Goal: Obtain resource: Download file/media

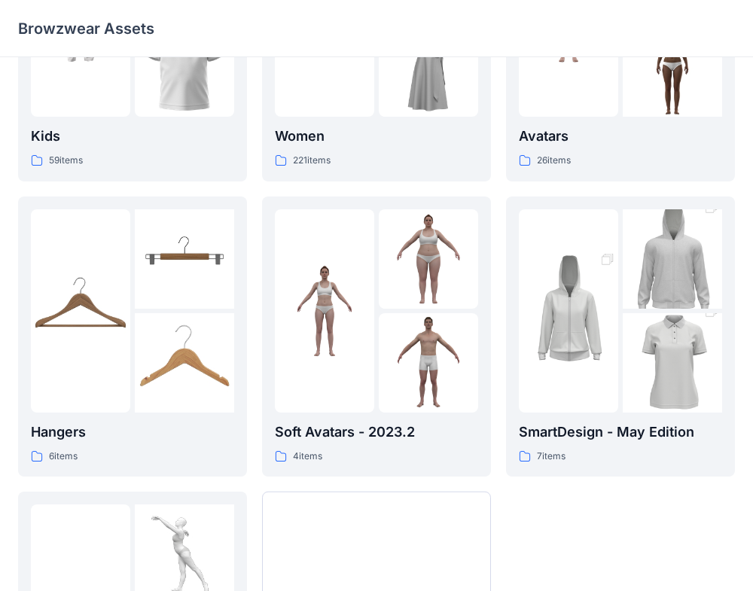
scroll to position [397, 0]
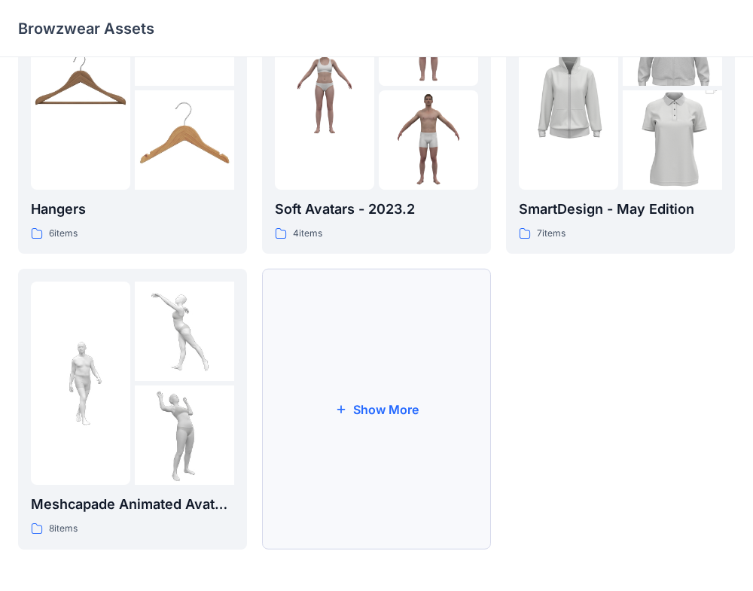
click at [412, 365] on button "Show More" at bounding box center [376, 409] width 229 height 281
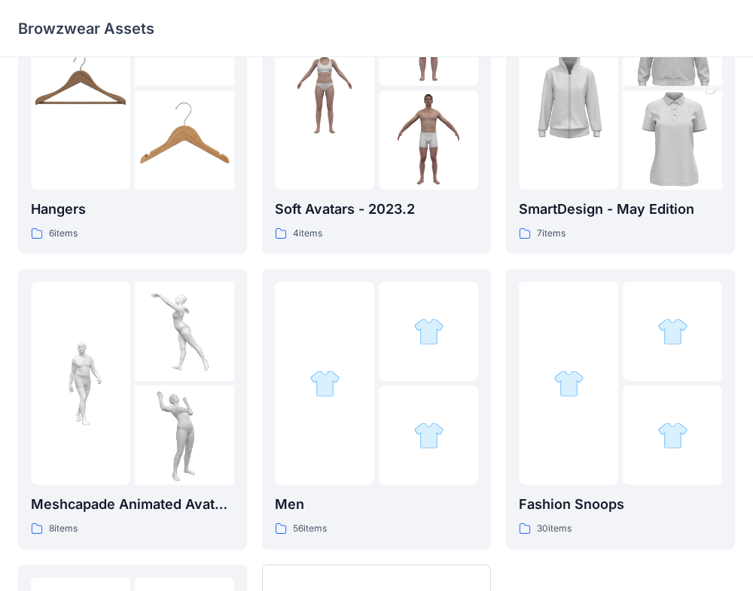
click at [581, 470] on div at bounding box center [568, 382] width 99 height 203
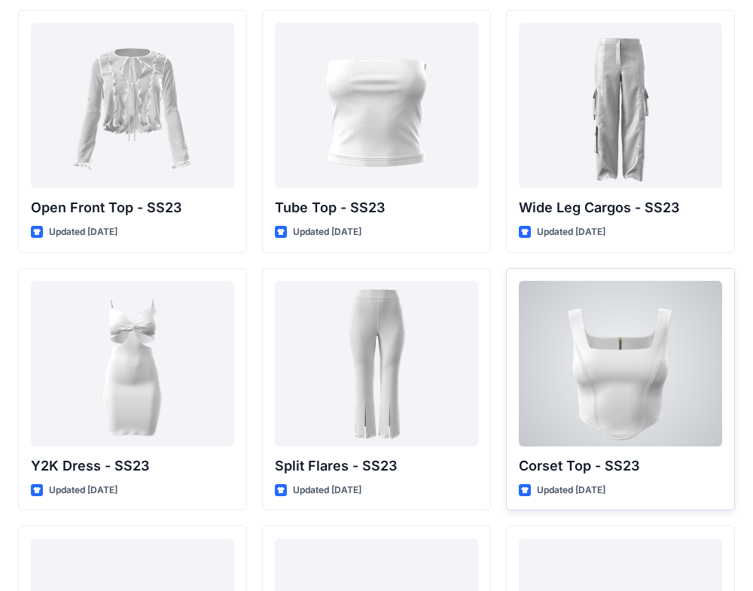
scroll to position [1113, 0]
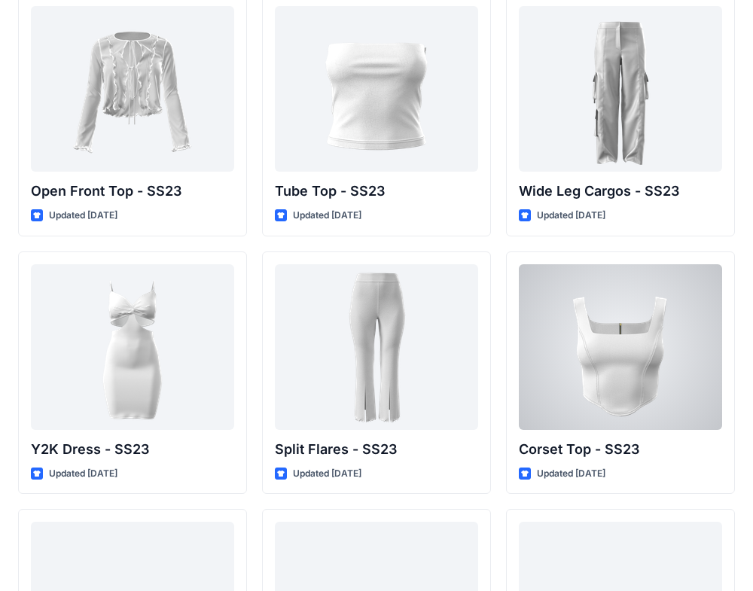
click at [581, 371] on div at bounding box center [620, 347] width 203 height 166
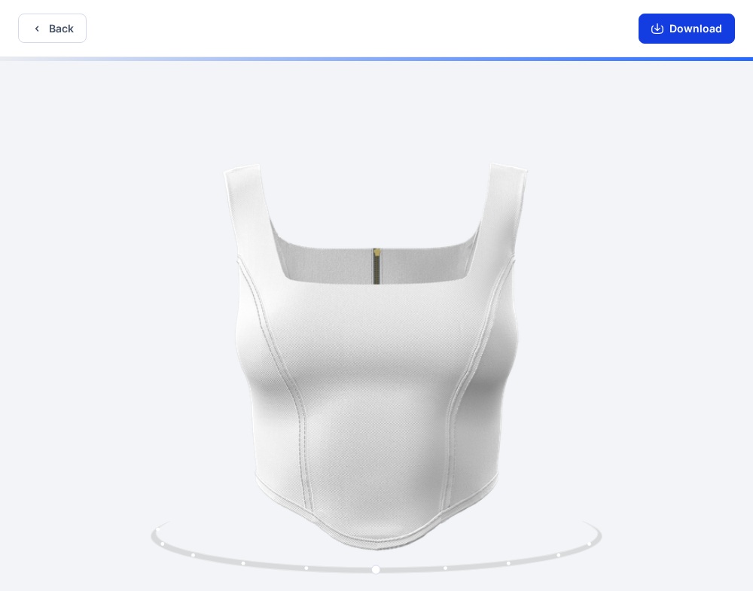
click at [662, 23] on icon "button" at bounding box center [657, 29] width 12 height 12
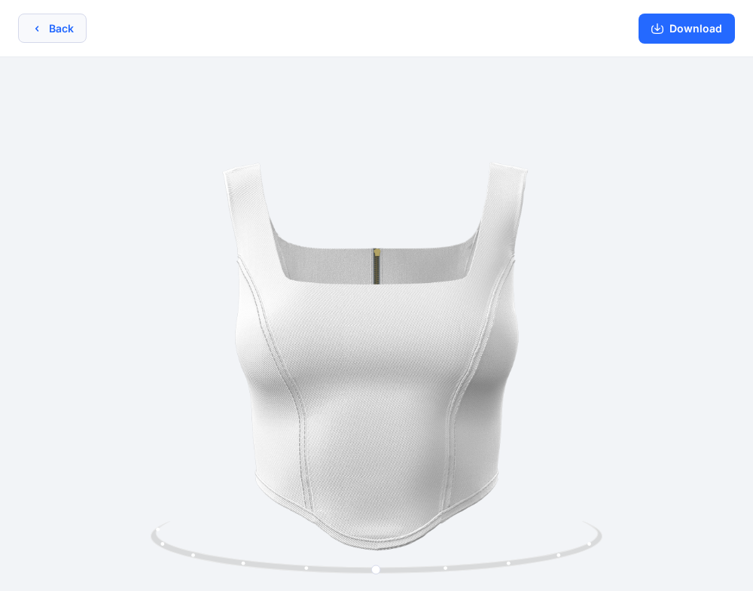
click at [61, 29] on button "Back" at bounding box center [52, 28] width 68 height 29
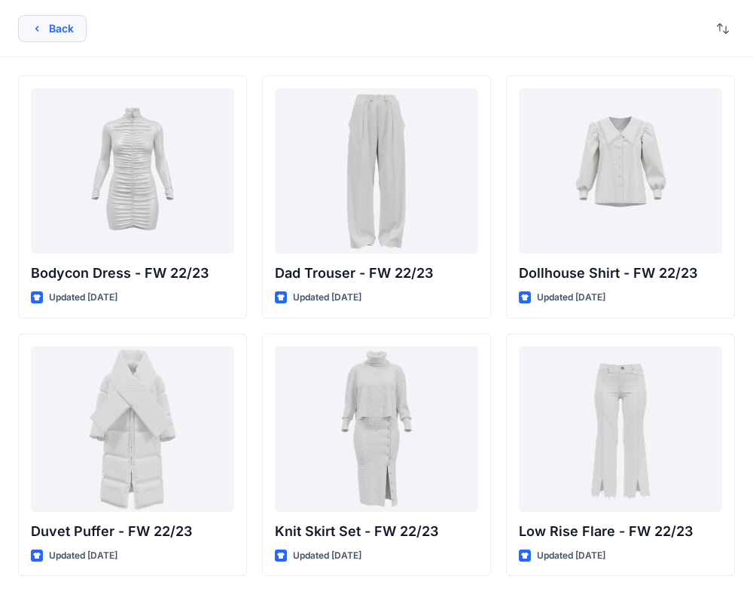
click at [72, 30] on button "Back" at bounding box center [52, 28] width 68 height 27
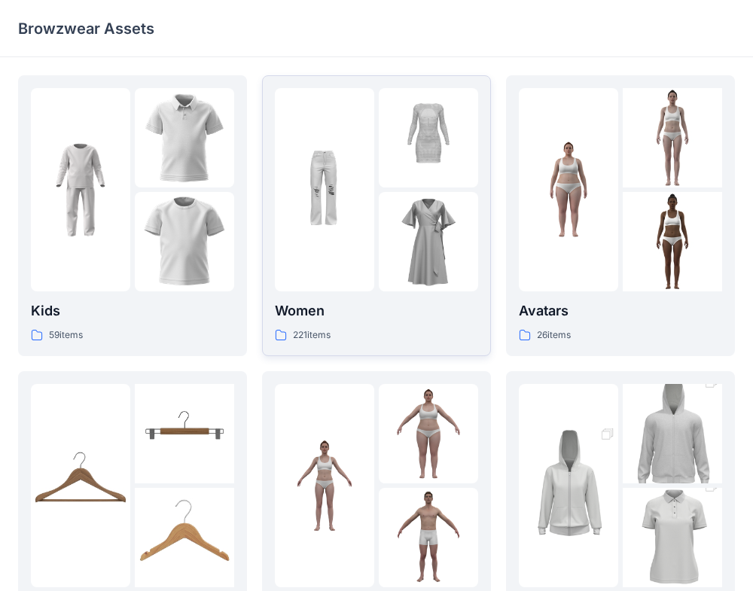
click at [391, 321] on div "Women 221 items" at bounding box center [376, 321] width 203 height 43
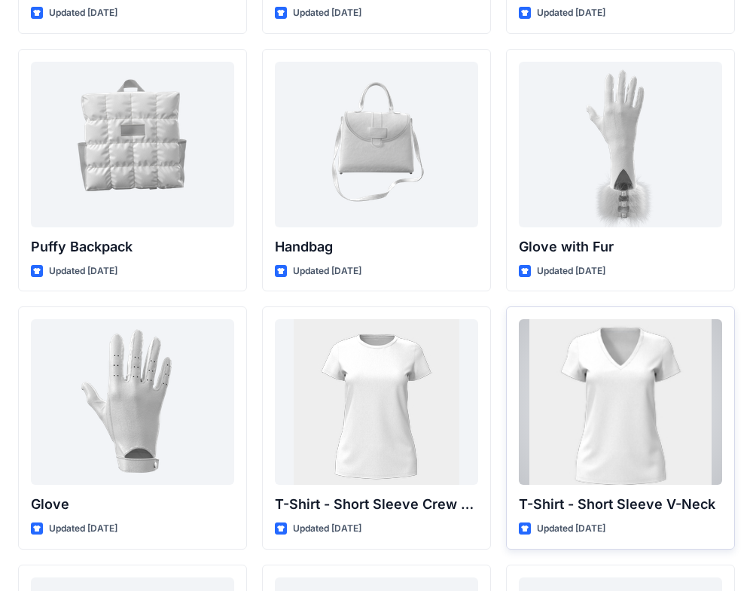
scroll to position [11629, 0]
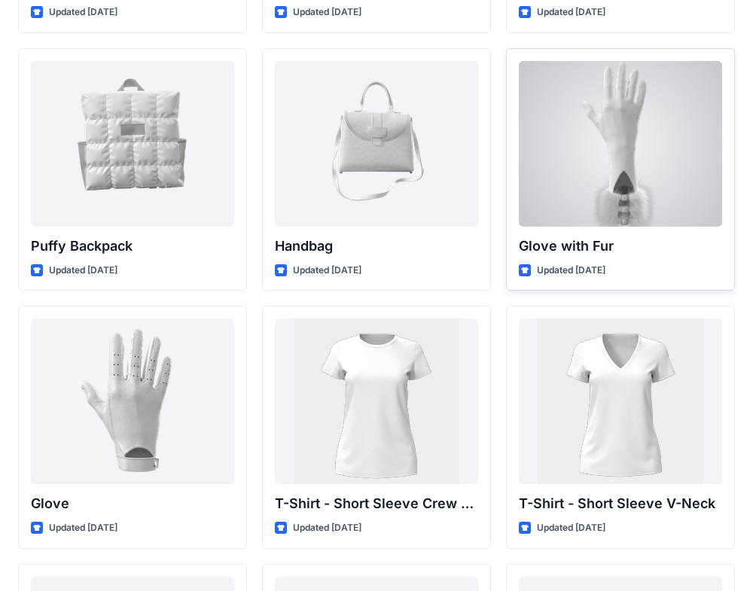
click at [631, 128] on div at bounding box center [620, 144] width 203 height 166
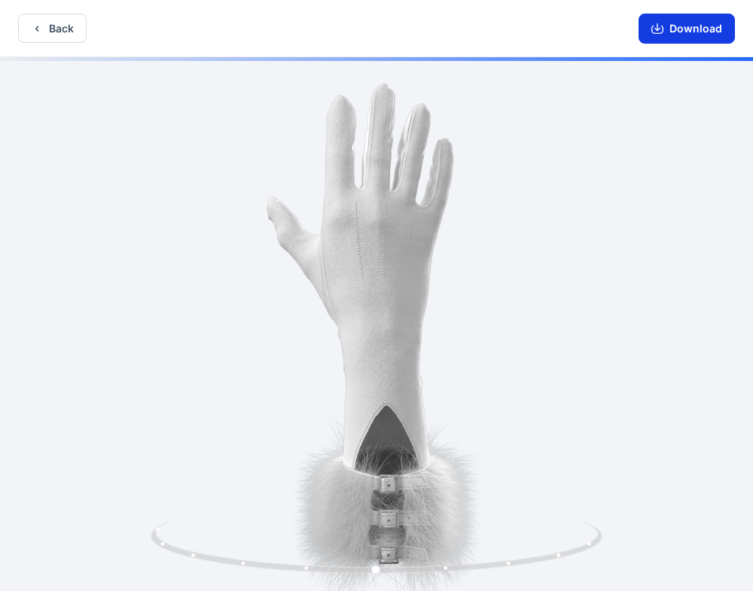
click at [672, 26] on button "Download" at bounding box center [686, 29] width 96 height 30
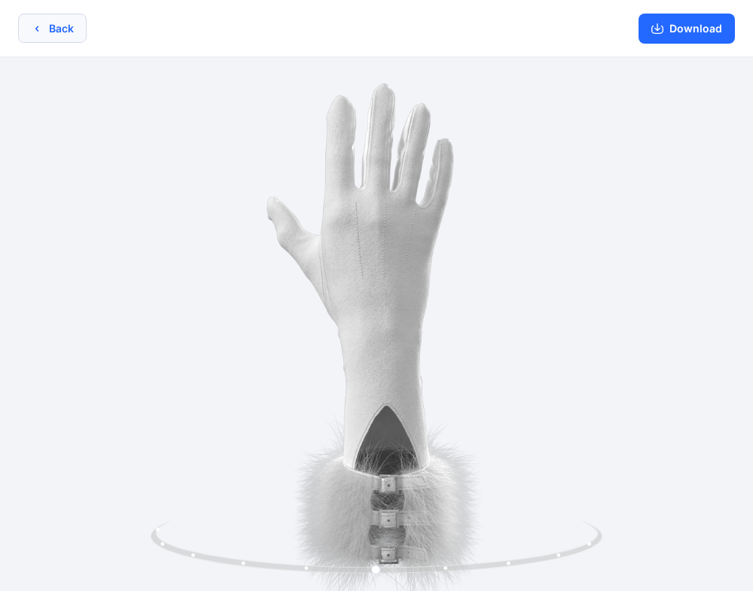
click at [40, 23] on icon "button" at bounding box center [37, 29] width 12 height 12
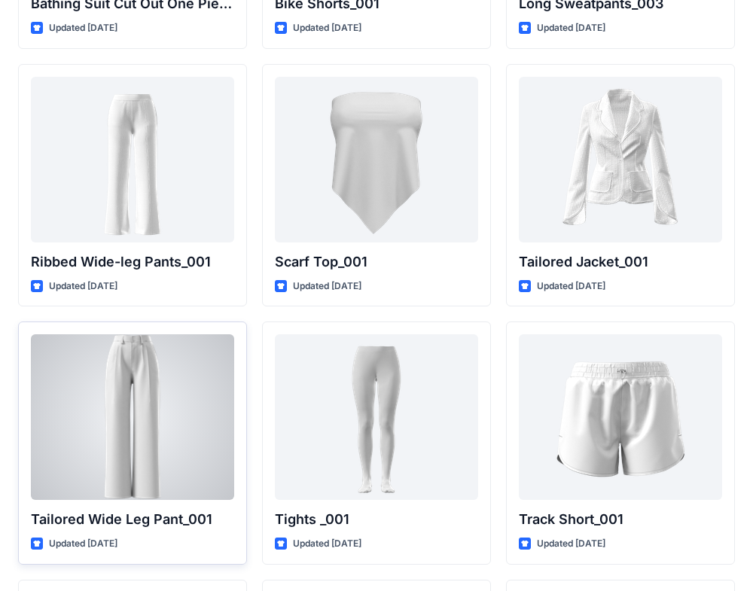
scroll to position [16770, 0]
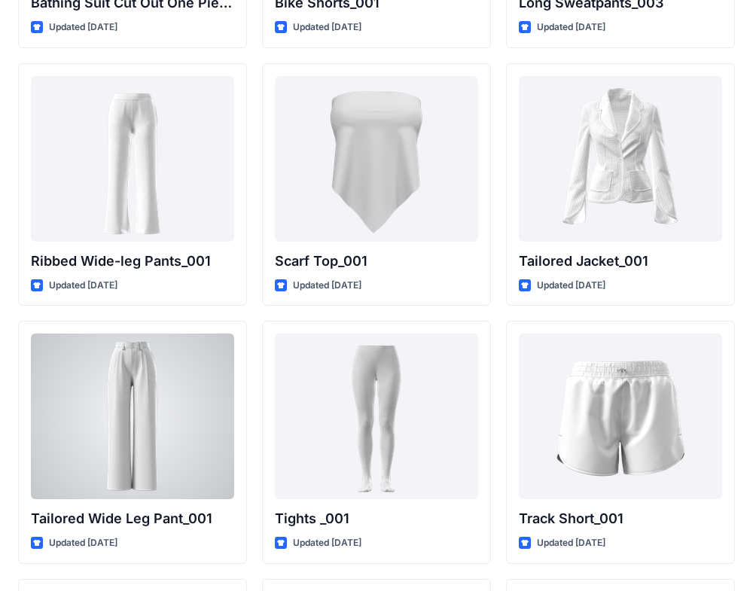
click at [181, 417] on div at bounding box center [132, 416] width 203 height 166
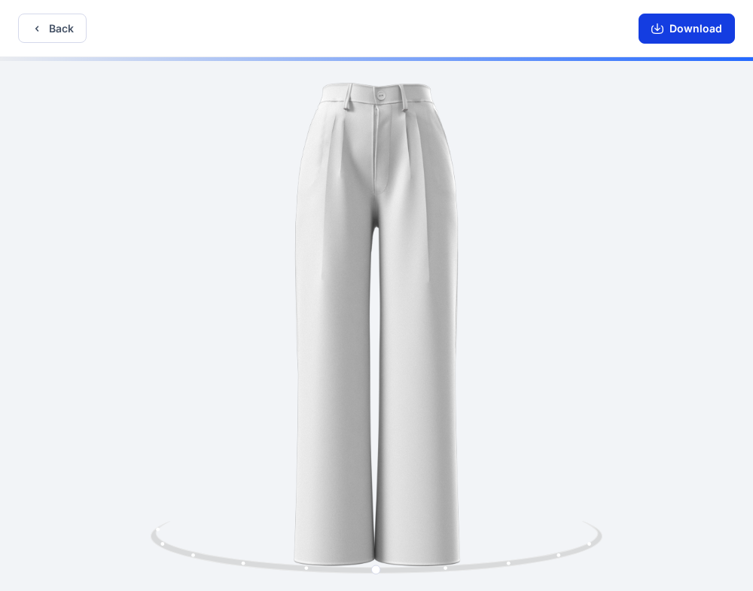
click at [708, 31] on button "Download" at bounding box center [686, 29] width 96 height 30
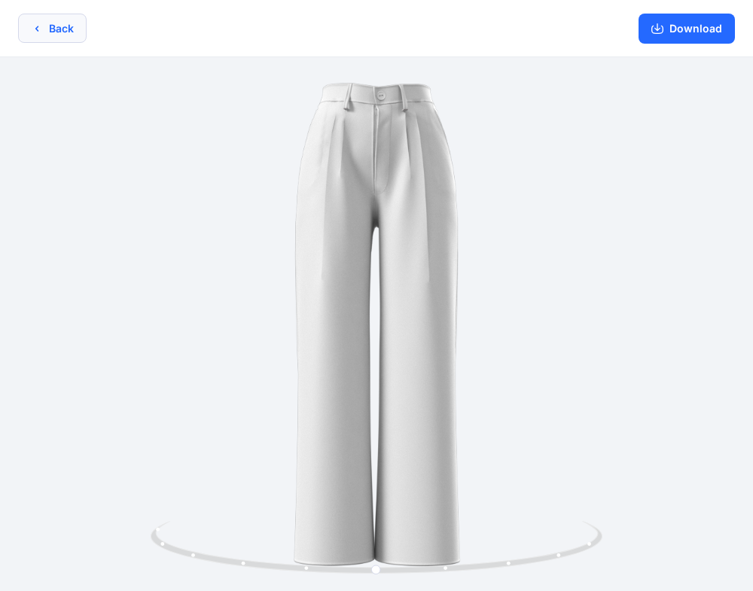
click at [67, 34] on button "Back" at bounding box center [52, 28] width 68 height 29
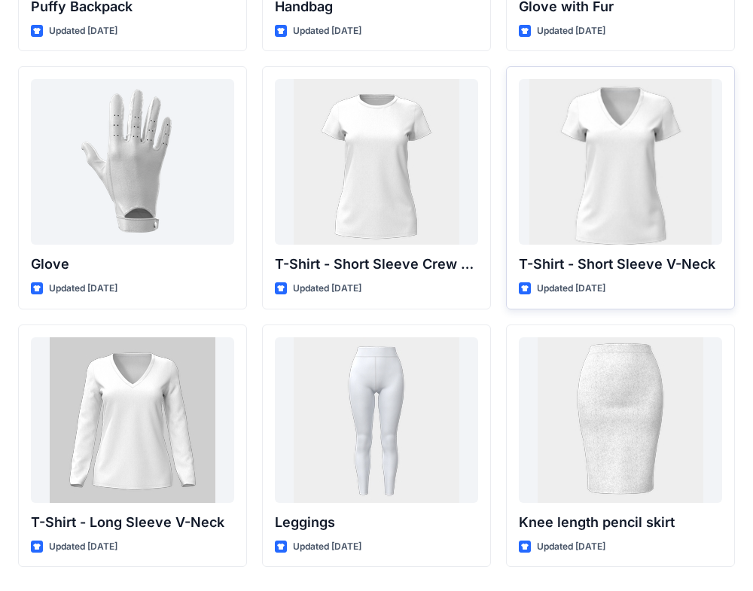
scroll to position [11916, 0]
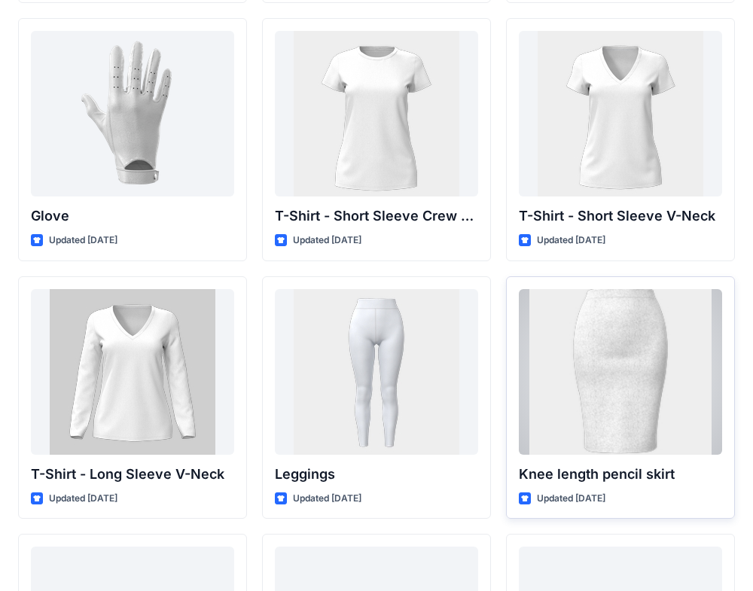
click at [677, 394] on div at bounding box center [620, 372] width 203 height 166
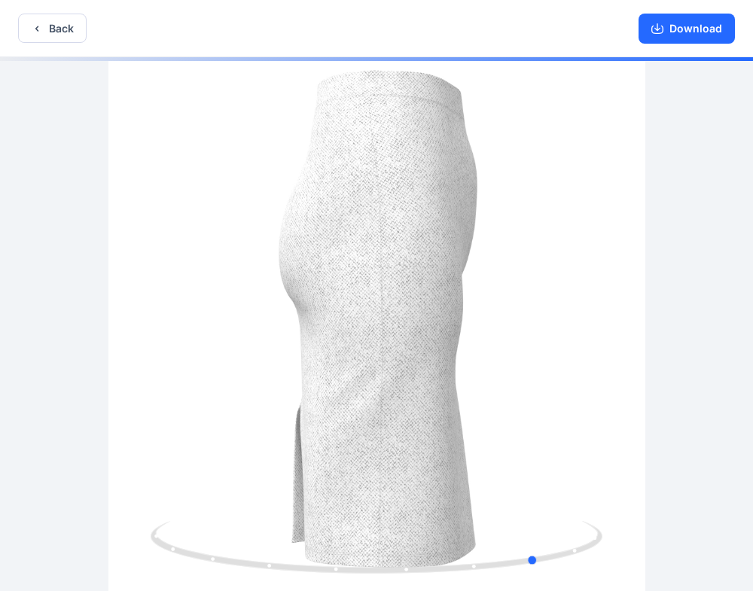
drag, startPoint x: 550, startPoint y: 242, endPoint x: 415, endPoint y: 216, distance: 137.9
click at [260, 213] on div at bounding box center [376, 325] width 753 height 537
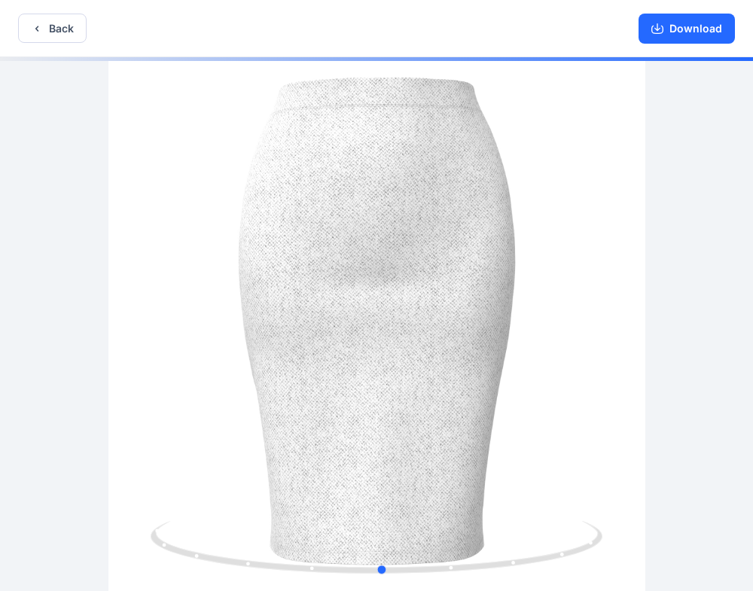
drag, startPoint x: 548, startPoint y: 209, endPoint x: 395, endPoint y: 207, distance: 152.8
click at [395, 207] on div at bounding box center [376, 325] width 753 height 537
click at [713, 32] on button "Download" at bounding box center [686, 29] width 96 height 30
click at [71, 20] on button "Back" at bounding box center [52, 28] width 68 height 29
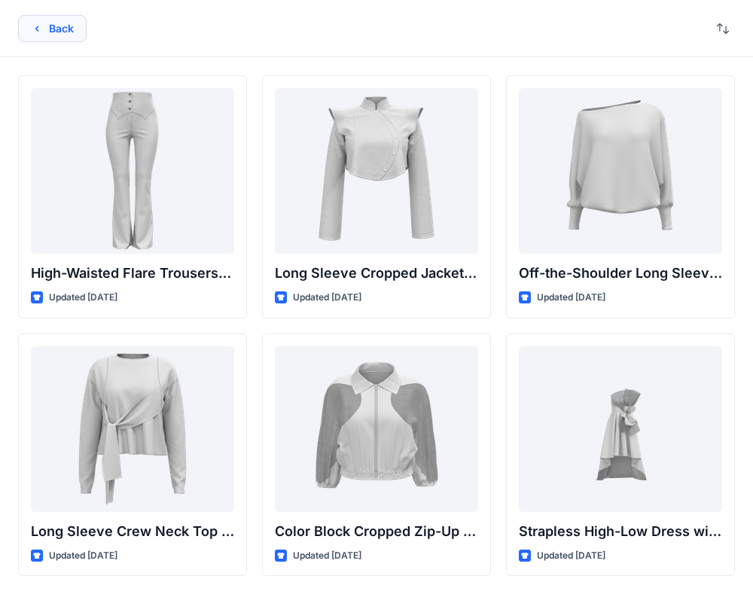
click at [78, 37] on button "Back" at bounding box center [52, 28] width 68 height 27
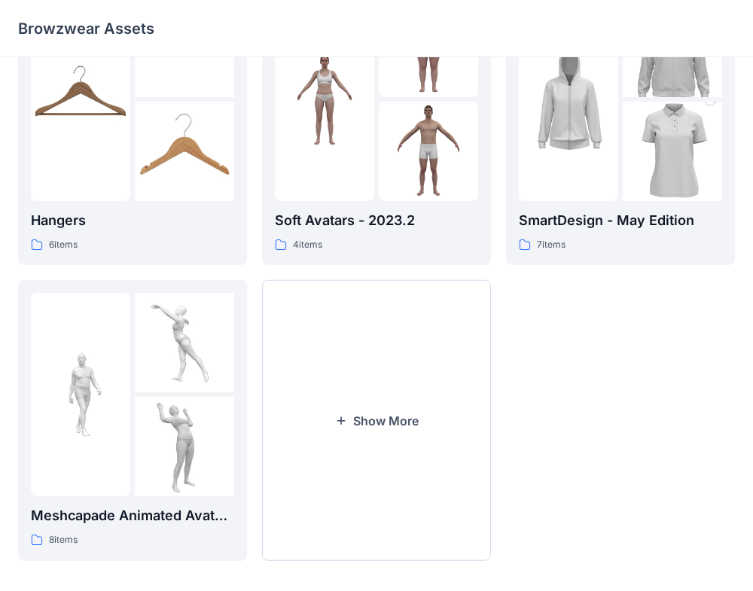
scroll to position [397, 0]
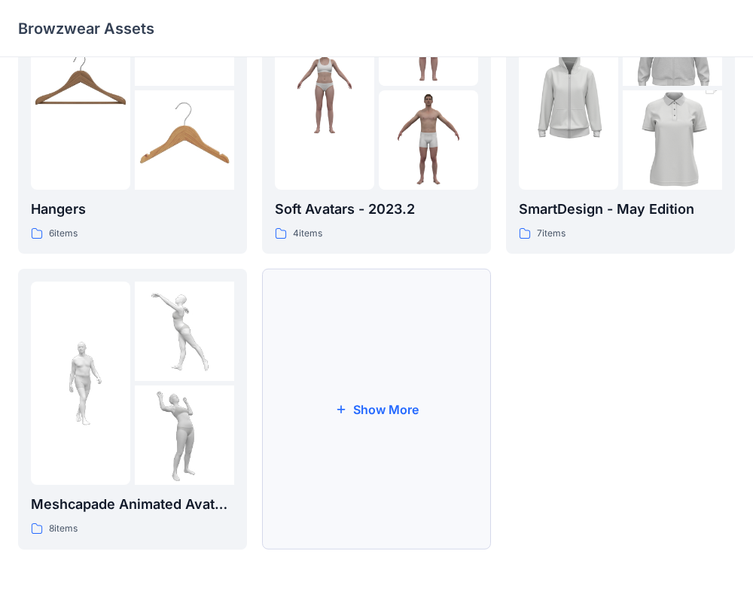
click at [357, 346] on button "Show More" at bounding box center [376, 409] width 229 height 281
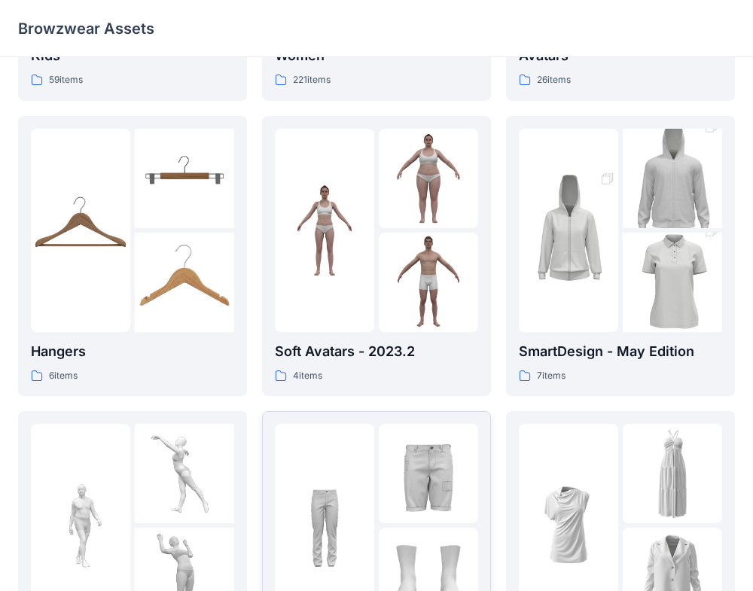
scroll to position [245, 0]
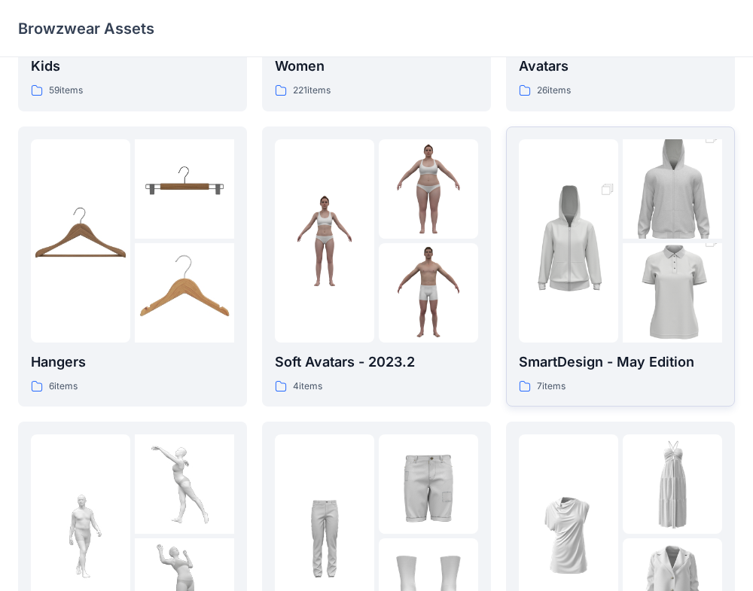
click at [553, 379] on p "7 items" at bounding box center [551, 387] width 29 height 16
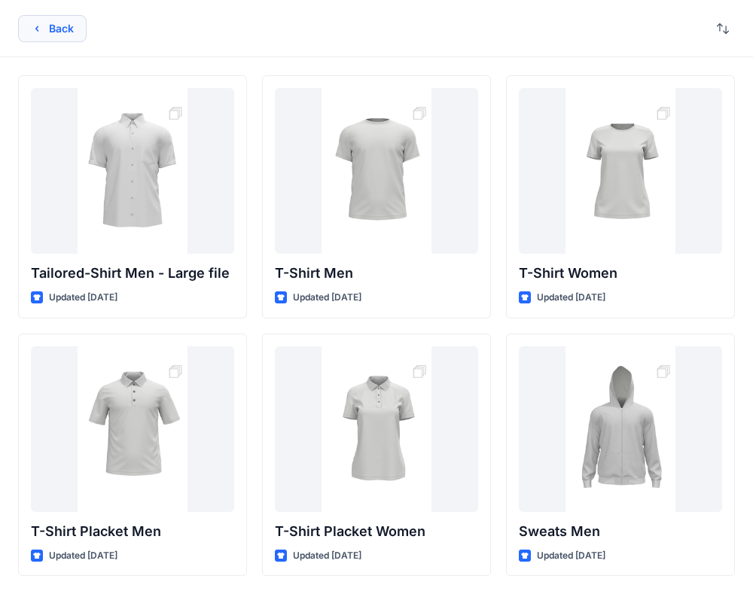
click at [32, 24] on icon "button" at bounding box center [37, 29] width 12 height 12
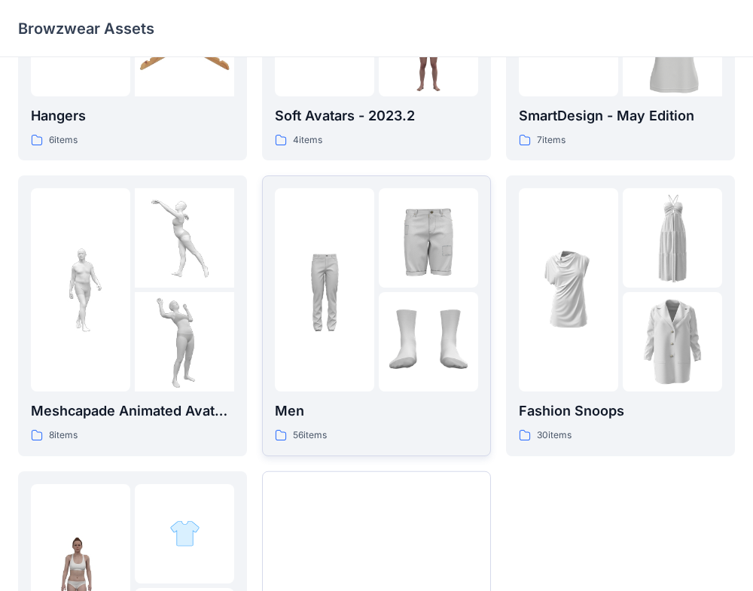
scroll to position [497, 0]
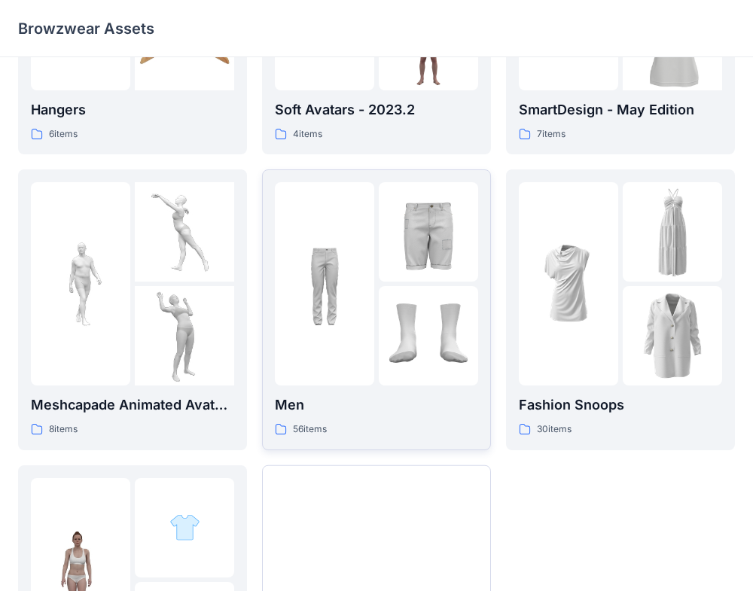
click at [376, 416] on div "Men 56 items" at bounding box center [376, 415] width 203 height 43
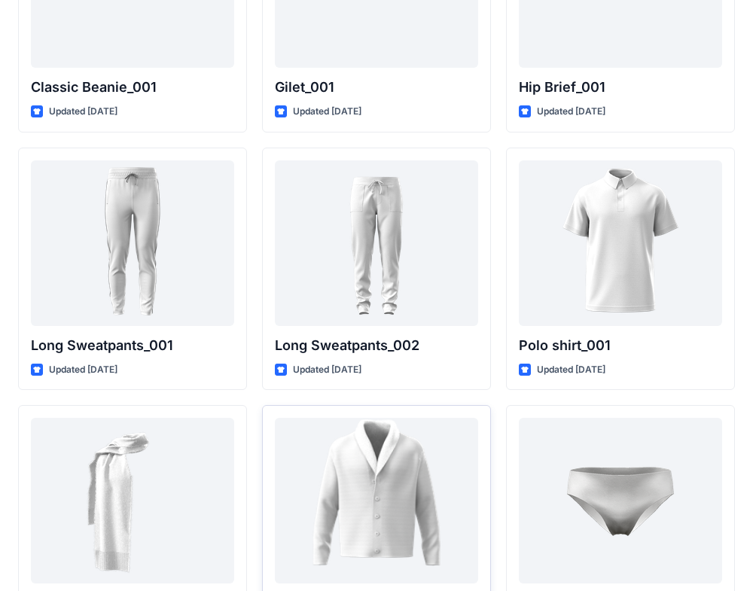
scroll to position [3046, 0]
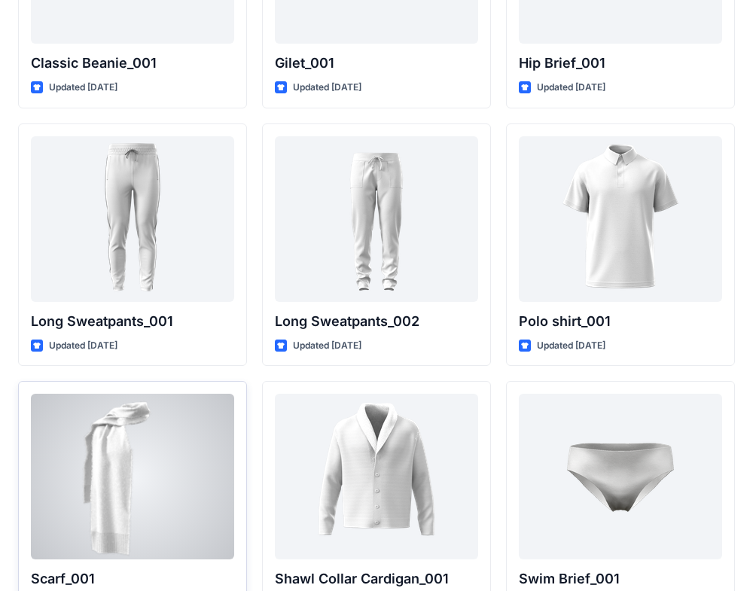
click at [53, 496] on div at bounding box center [132, 477] width 203 height 166
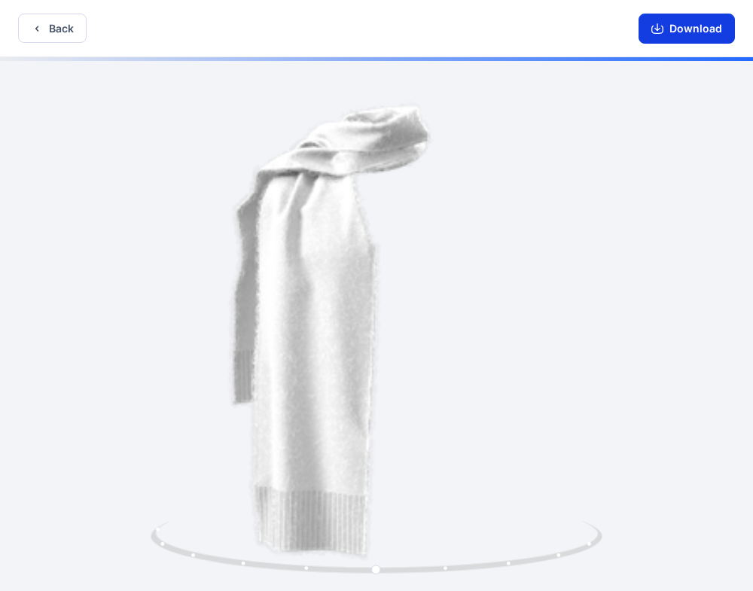
click at [710, 29] on button "Download" at bounding box center [686, 29] width 96 height 30
click at [711, 20] on button "Download" at bounding box center [686, 29] width 96 height 30
